Goal: Transaction & Acquisition: Purchase product/service

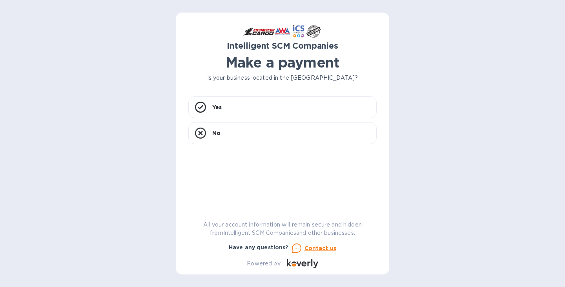
click at [320, 248] on u "Contact us" at bounding box center [320, 248] width 32 height 6
click at [259, 106] on div "Yes" at bounding box center [282, 107] width 188 height 22
click at [275, 98] on div "Yes" at bounding box center [282, 107] width 188 height 22
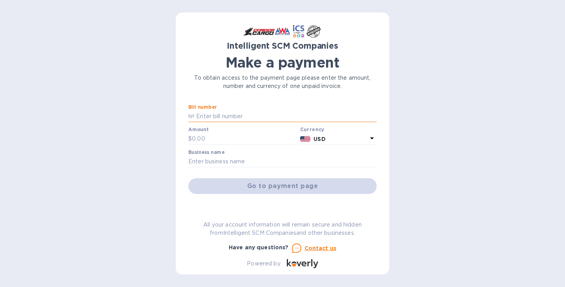
click at [211, 113] on input "text" at bounding box center [286, 117] width 182 height 12
type input "s"
type input "S00524745"
click at [197, 135] on input "text" at bounding box center [244, 139] width 105 height 12
type input "325.00"
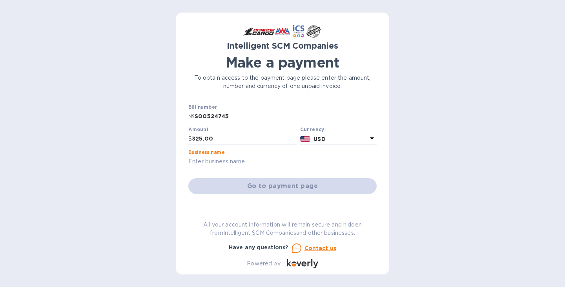
click at [272, 164] on input "text" at bounding box center [282, 162] width 188 height 12
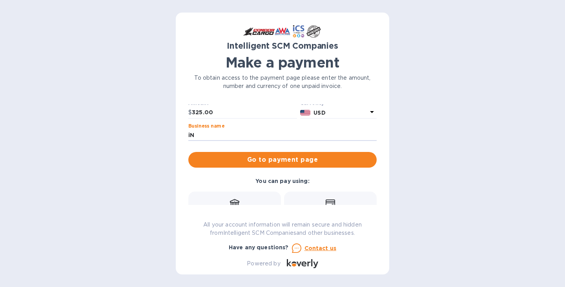
type input "i"
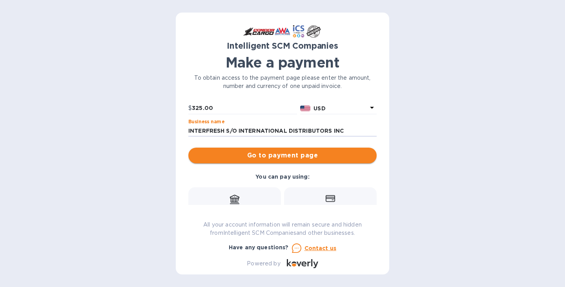
scroll to position [30, 0]
type input "INTERFRESH S/O INTERNATIONAL DISTRIBUTORS INC"
click at [284, 158] on span "Go to payment page" at bounding box center [283, 155] width 176 height 9
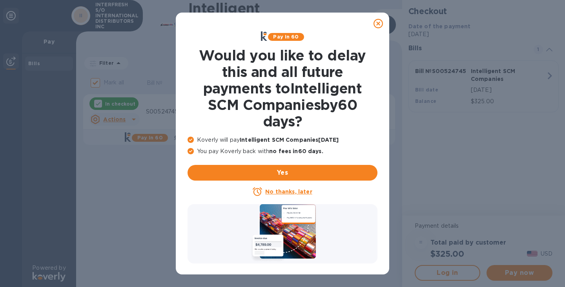
click at [288, 193] on u "No thanks, later" at bounding box center [288, 191] width 47 height 6
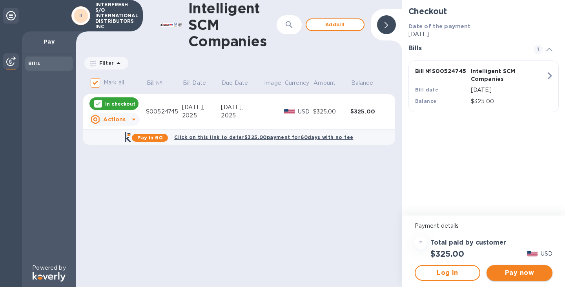
click at [521, 273] on span "Pay now" at bounding box center [519, 272] width 53 height 9
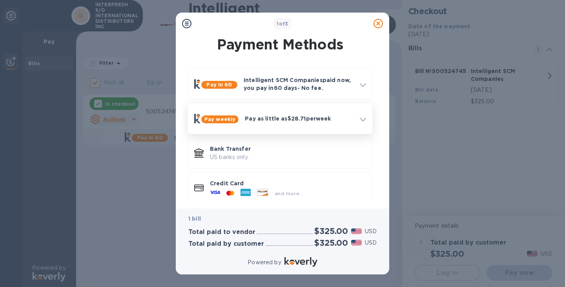
scroll to position [7, 0]
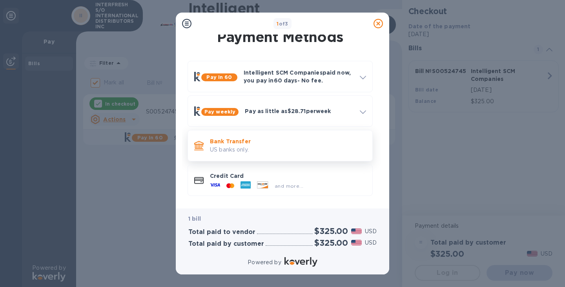
click at [274, 153] on p "US banks only." at bounding box center [288, 150] width 156 height 8
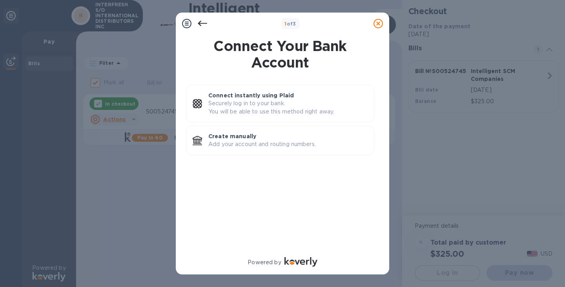
click at [204, 24] on icon at bounding box center [202, 23] width 9 height 9
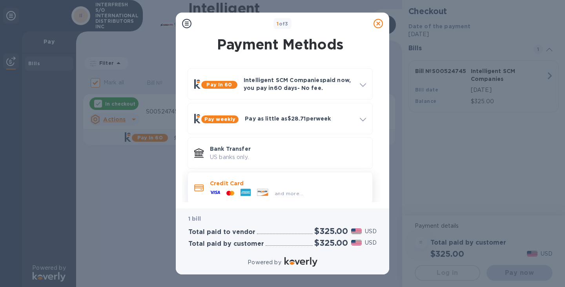
scroll to position [7, 0]
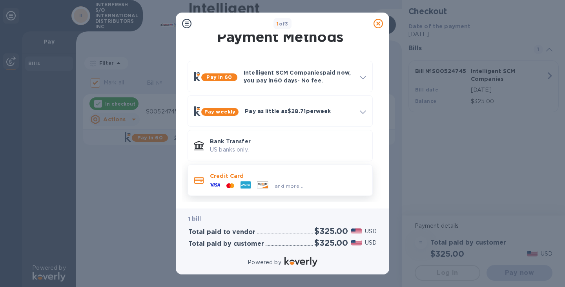
click at [330, 179] on p "Credit Card" at bounding box center [288, 176] width 156 height 8
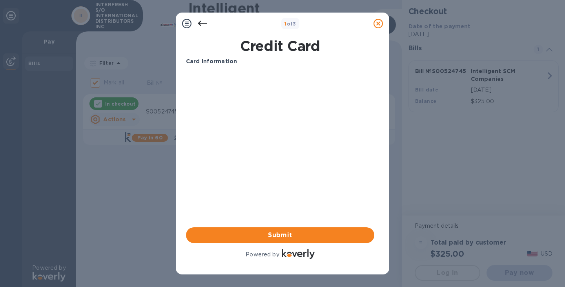
scroll to position [0, 0]
click at [199, 22] on icon at bounding box center [202, 23] width 9 height 9
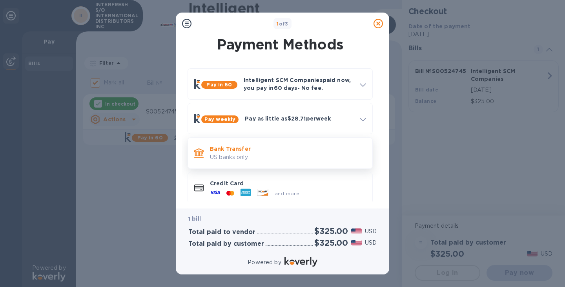
scroll to position [7, 0]
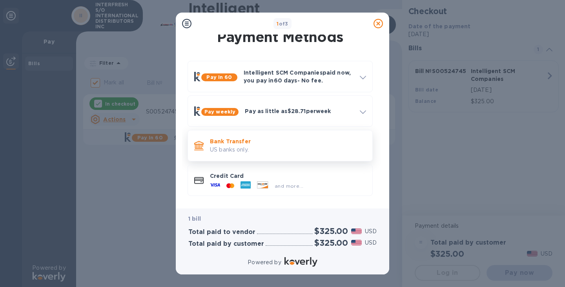
click at [258, 147] on p "US banks only." at bounding box center [288, 150] width 156 height 8
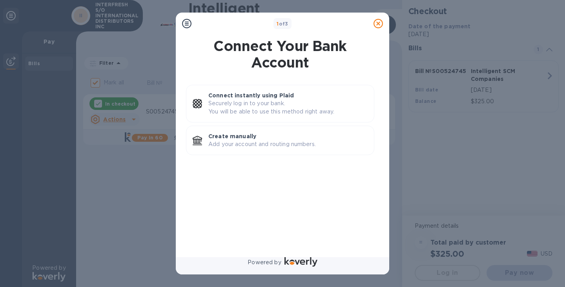
scroll to position [0, 0]
click at [258, 147] on p "Add your account and routing numbers." at bounding box center [287, 144] width 159 height 8
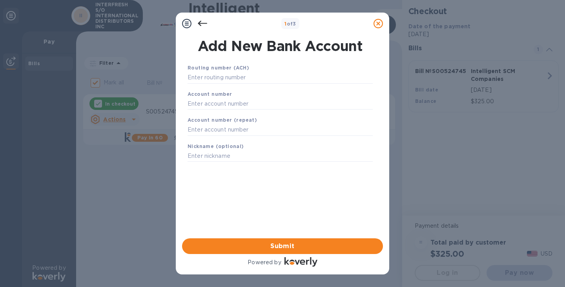
click at [198, 23] on icon at bounding box center [202, 23] width 9 height 9
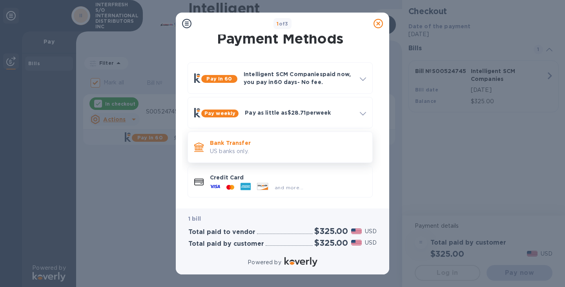
scroll to position [7, 0]
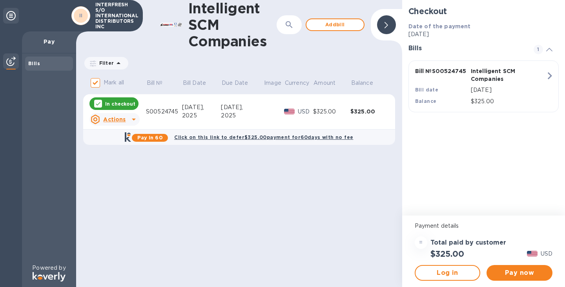
click at [378, 111] on div "$325.00" at bounding box center [369, 111] width 38 height 8
click at [9, 16] on icon at bounding box center [10, 15] width 9 height 9
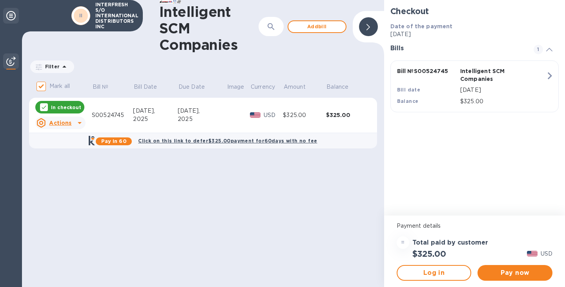
click at [9, 16] on icon at bounding box center [10, 15] width 9 height 9
